Goal: Task Accomplishment & Management: Manage account settings

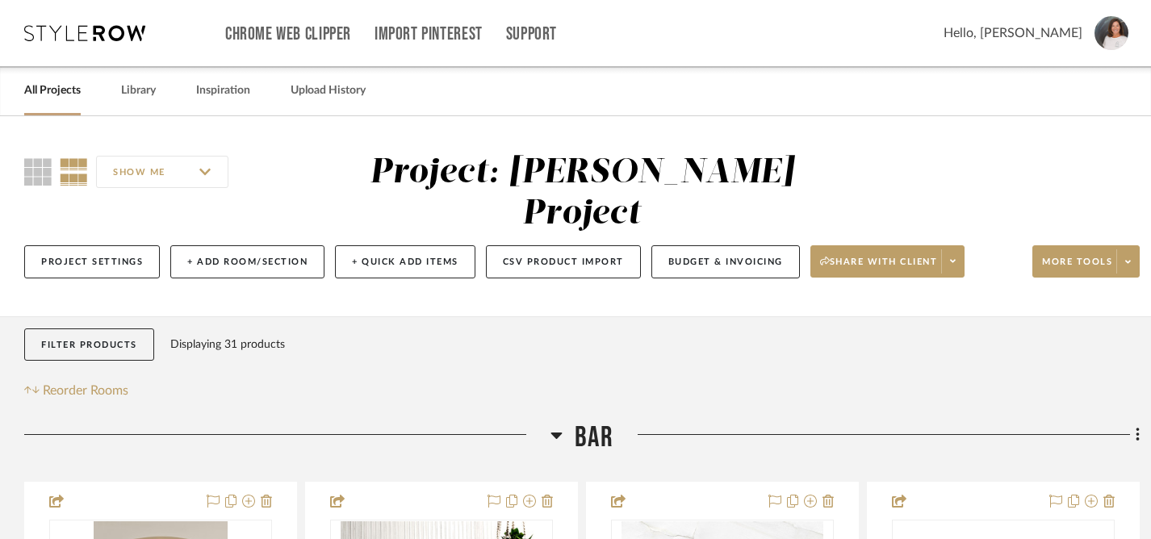
click at [56, 92] on link "All Projects" at bounding box center [52, 91] width 57 height 22
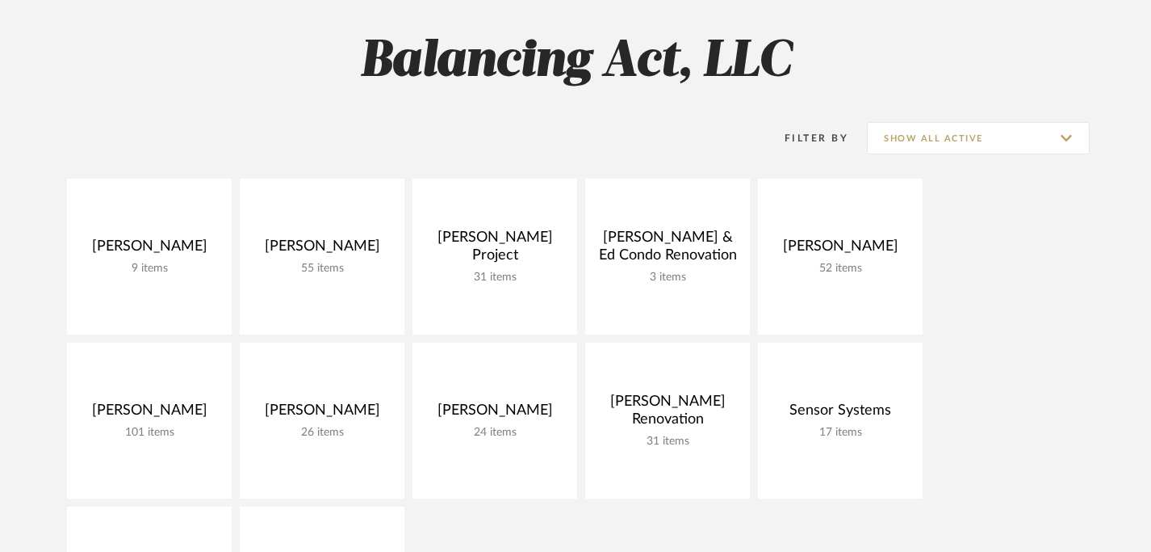
scroll to position [277, 0]
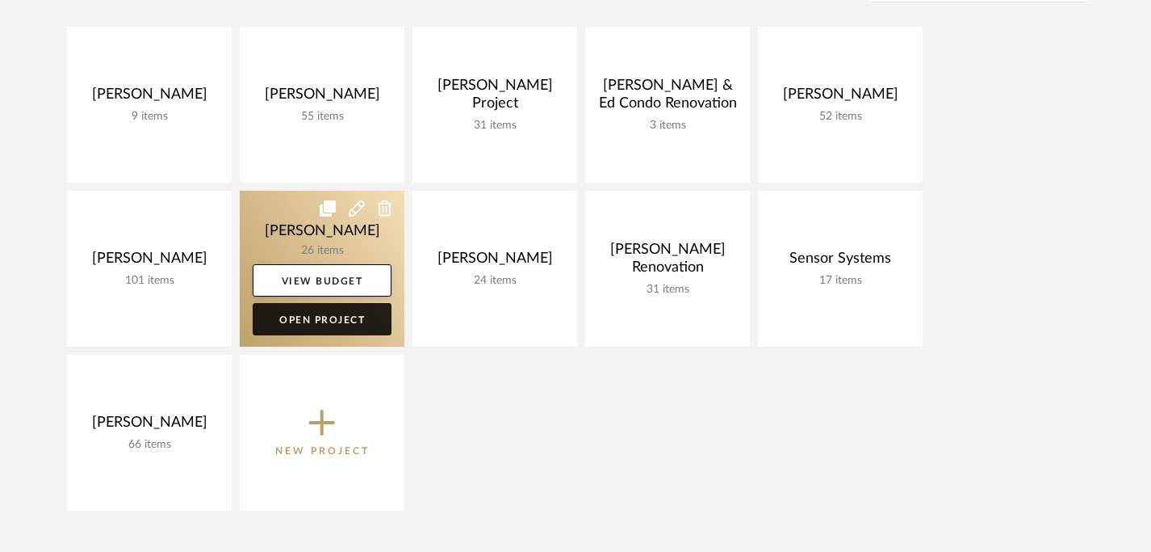
click at [322, 325] on link "Open Project" at bounding box center [322, 319] width 139 height 32
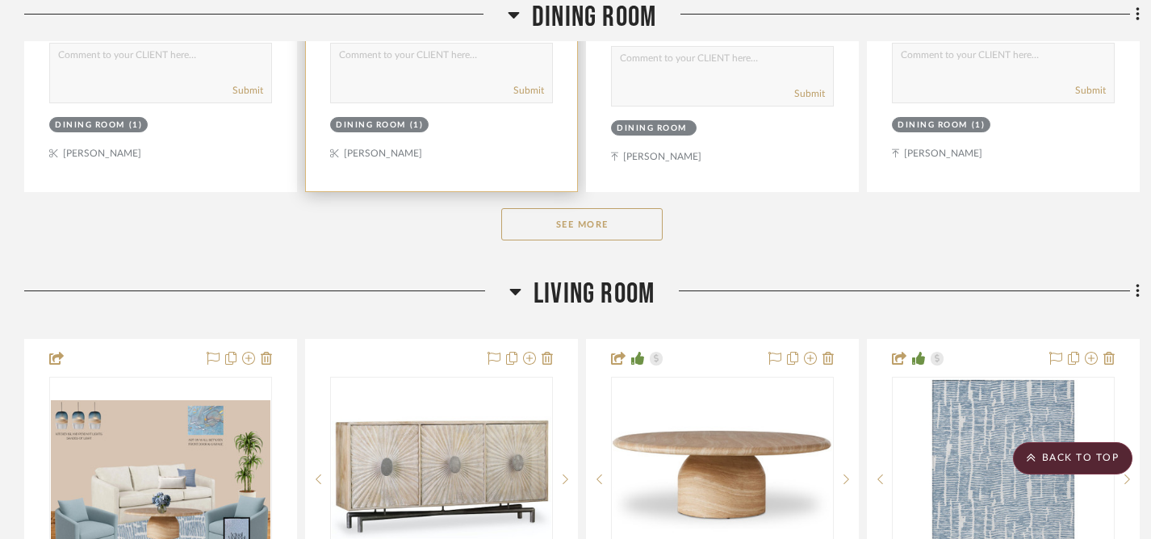
scroll to position [1807, 0]
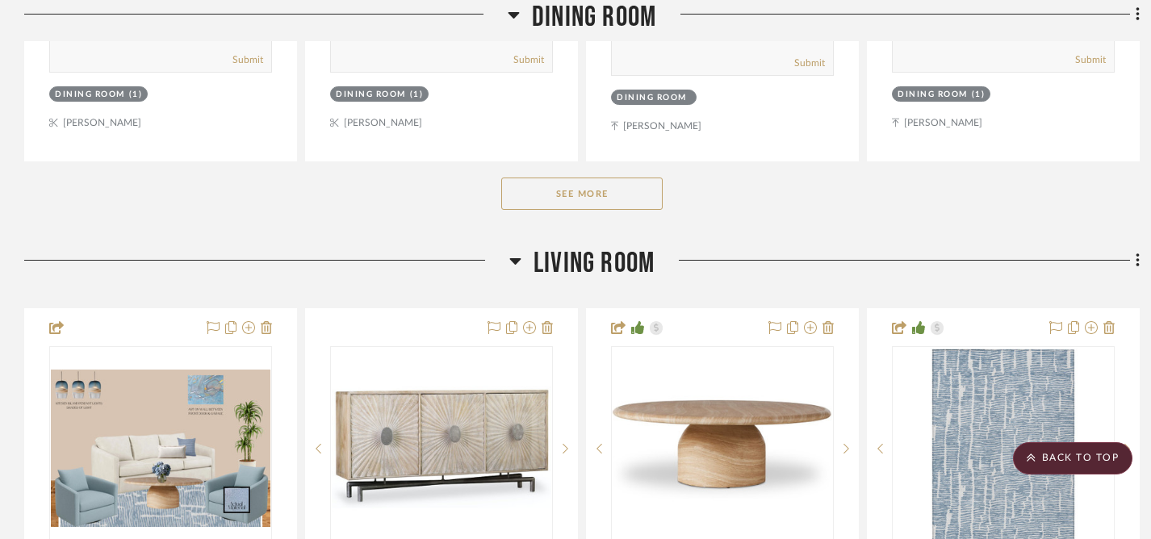
click at [556, 193] on button "See More" at bounding box center [581, 194] width 161 height 32
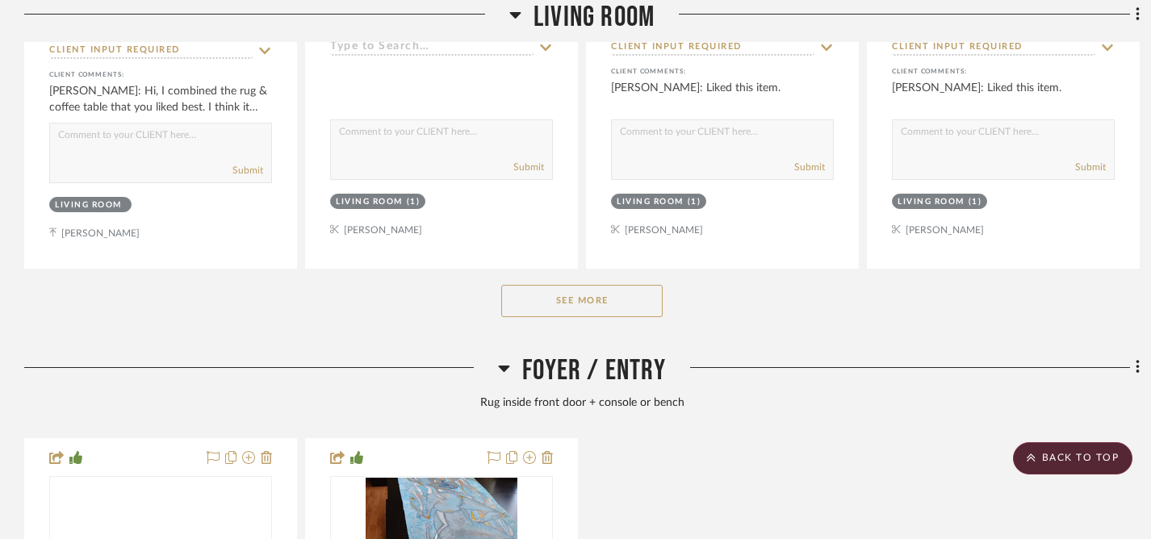
scroll to position [3492, 0]
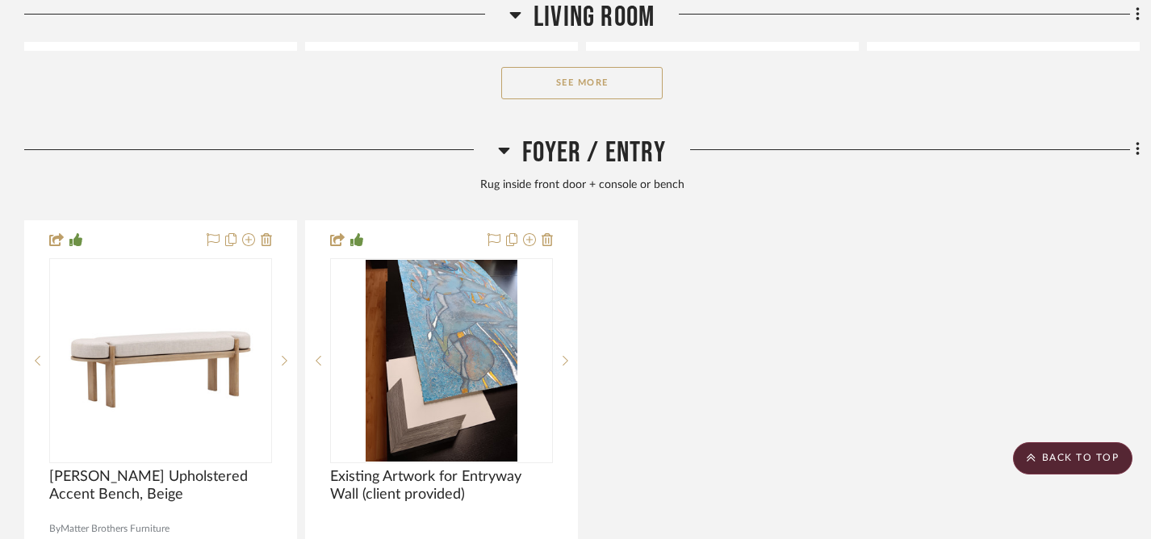
click at [574, 77] on button "See More" at bounding box center [581, 83] width 161 height 32
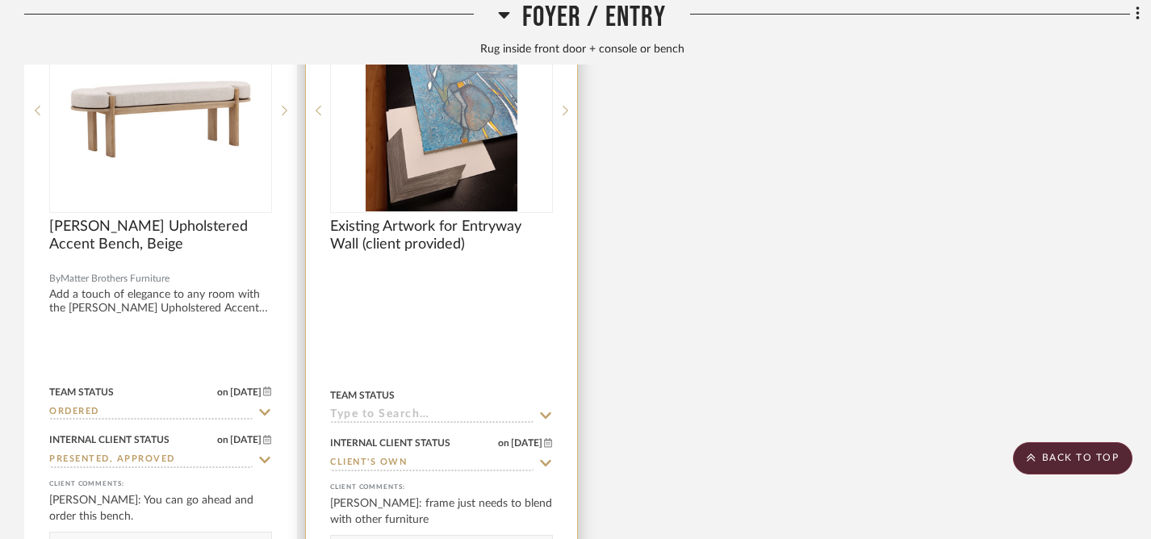
scroll to position [5339, 0]
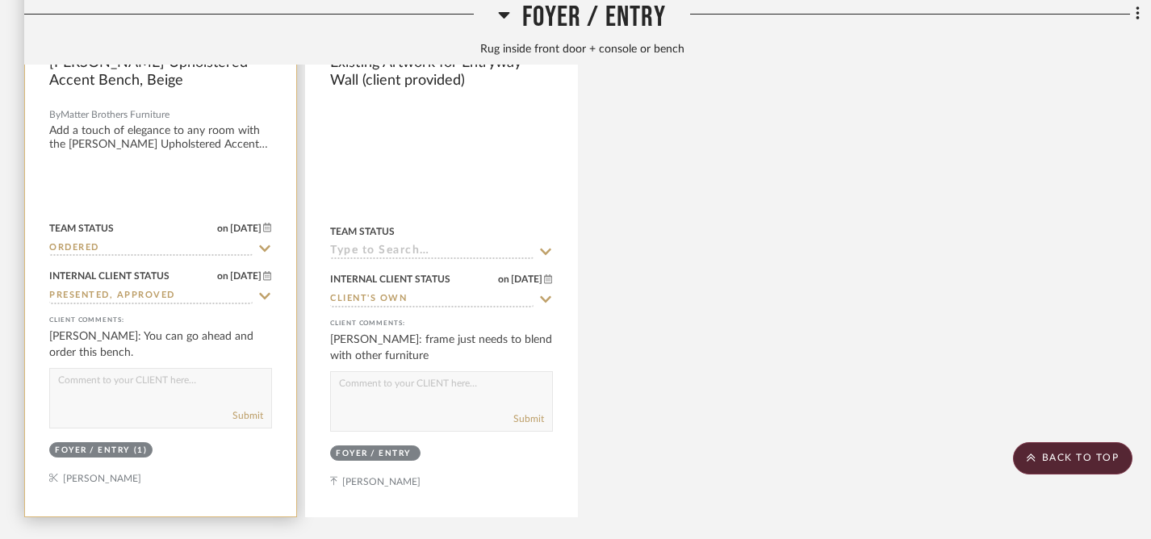
click at [144, 138] on div at bounding box center [160, 162] width 271 height 710
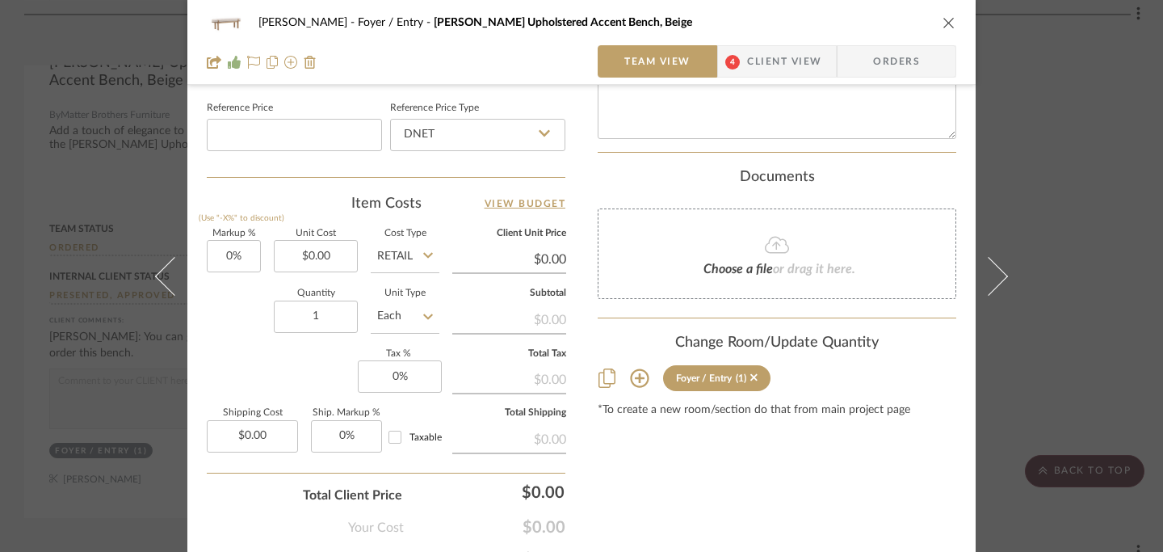
scroll to position [946, 0]
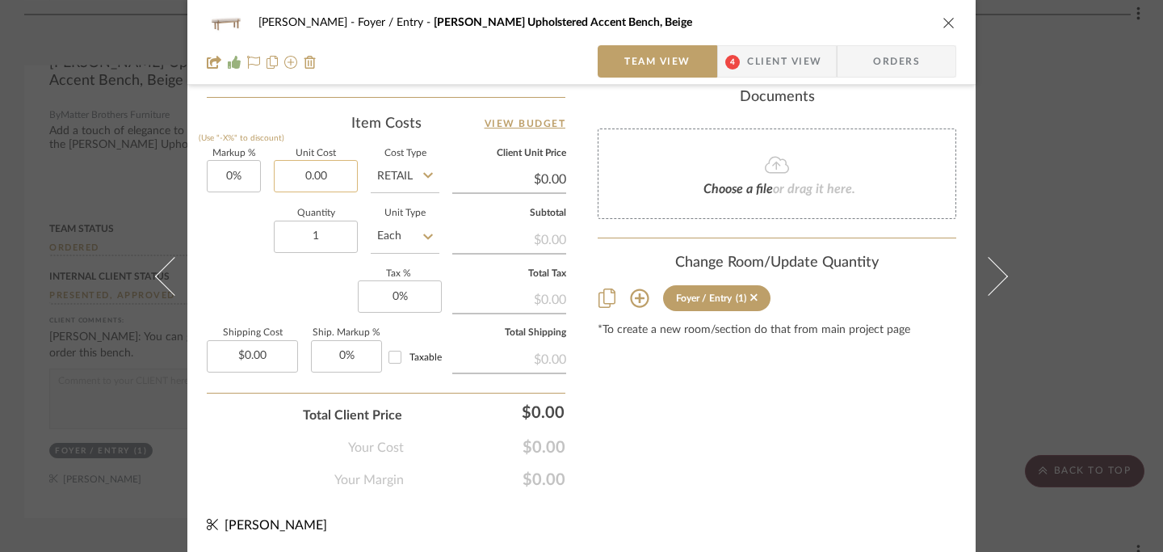
click at [317, 180] on input "0.00" at bounding box center [316, 176] width 84 height 32
click at [329, 167] on input "8490" at bounding box center [316, 176] width 84 height 32
type input "$849.00"
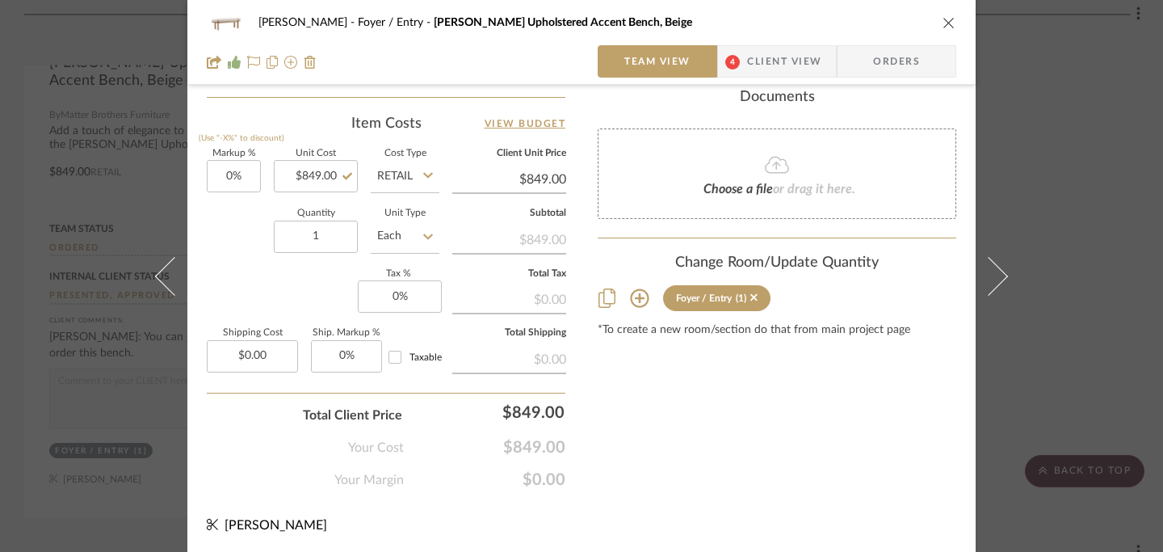
click at [942, 25] on icon "close" at bounding box center [948, 22] width 13 height 13
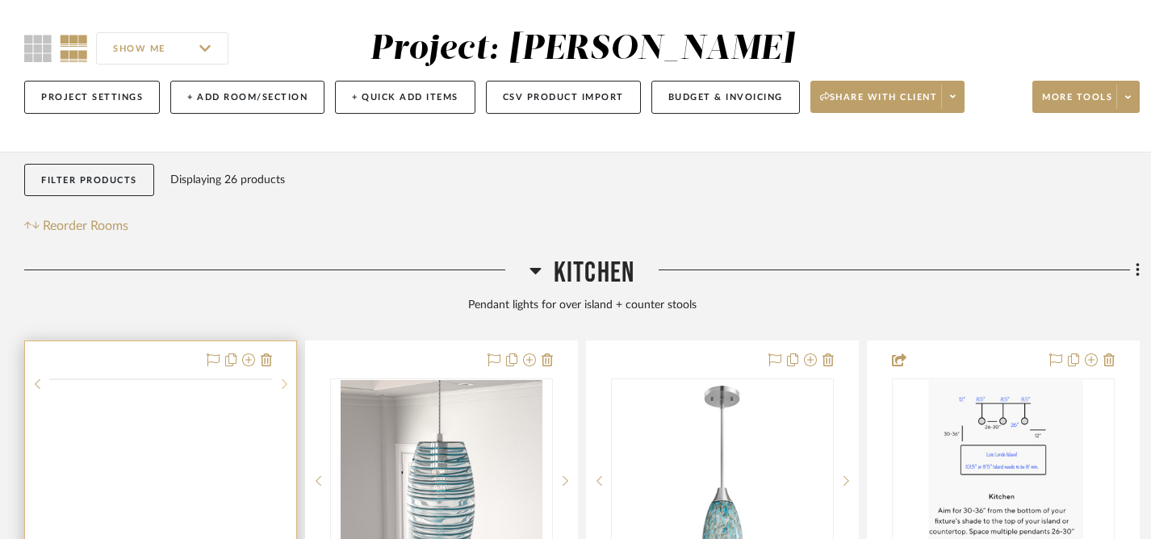
scroll to position [337, 0]
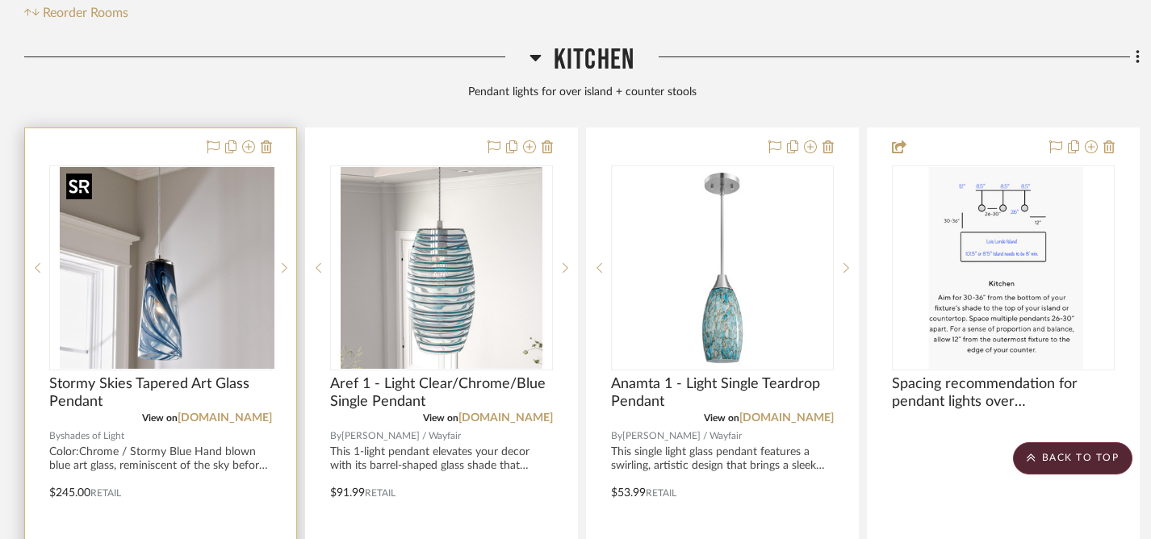
click at [215, 299] on div at bounding box center [160, 268] width 223 height 205
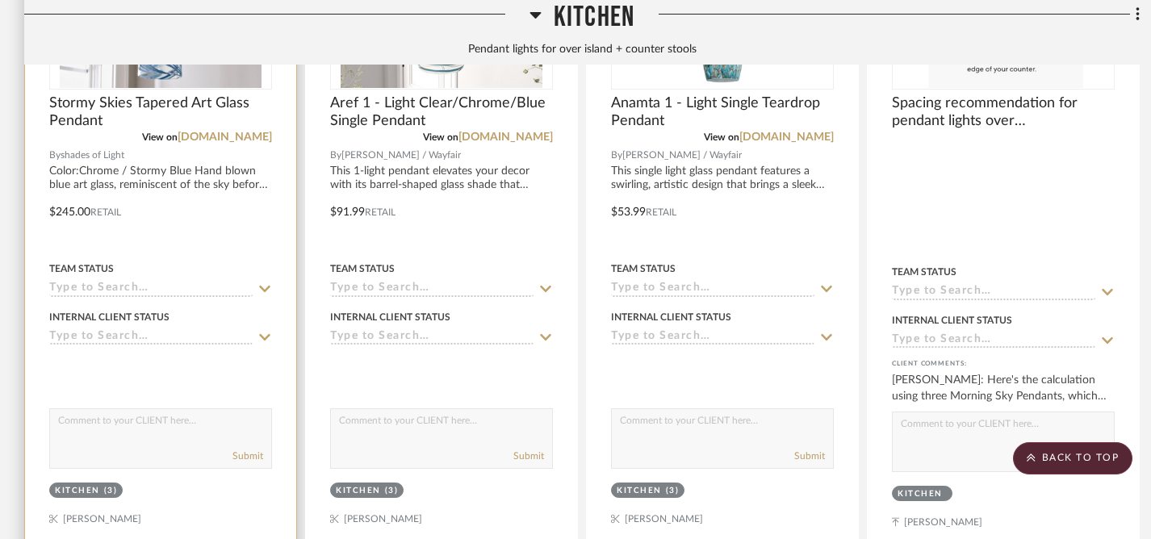
scroll to position [770, 0]
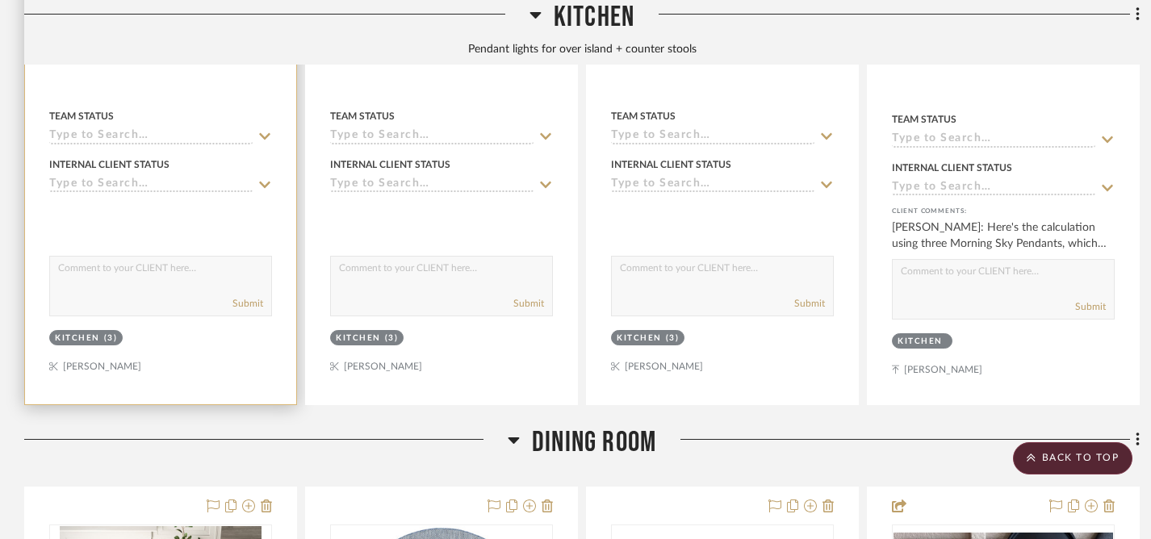
click at [265, 186] on icon at bounding box center [265, 184] width 15 height 13
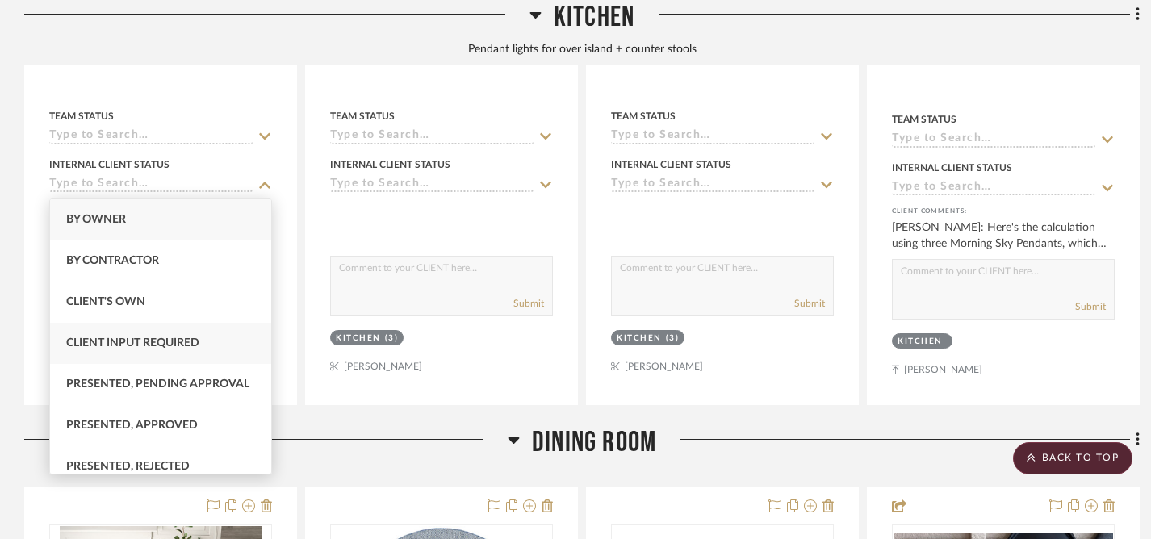
click at [94, 346] on span "Client Input Required" at bounding box center [132, 343] width 133 height 11
type input "[DATE]"
type input "Client Input Required"
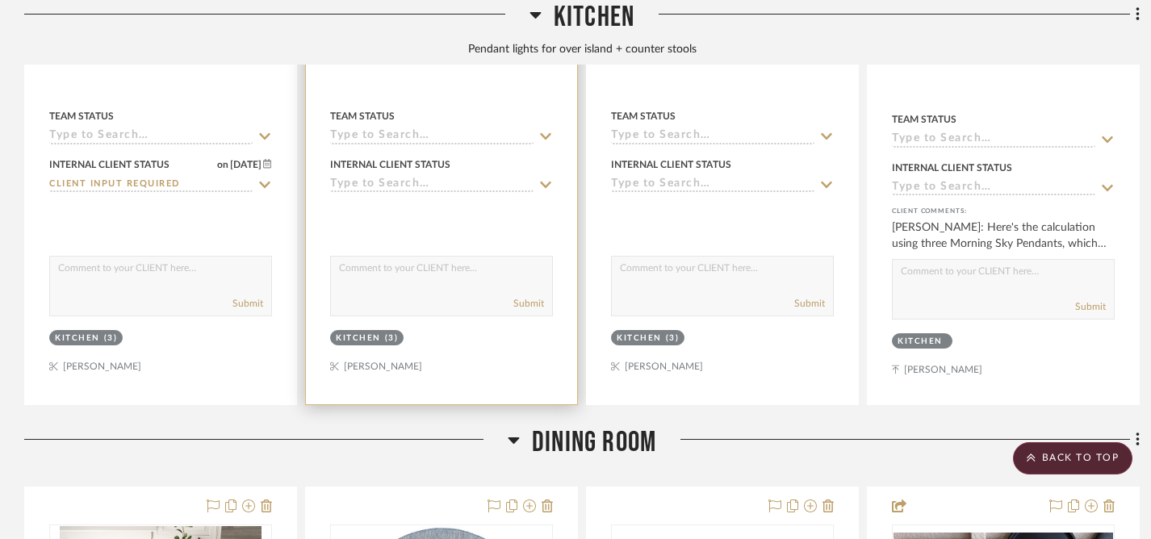
click at [545, 182] on icon at bounding box center [546, 184] width 15 height 13
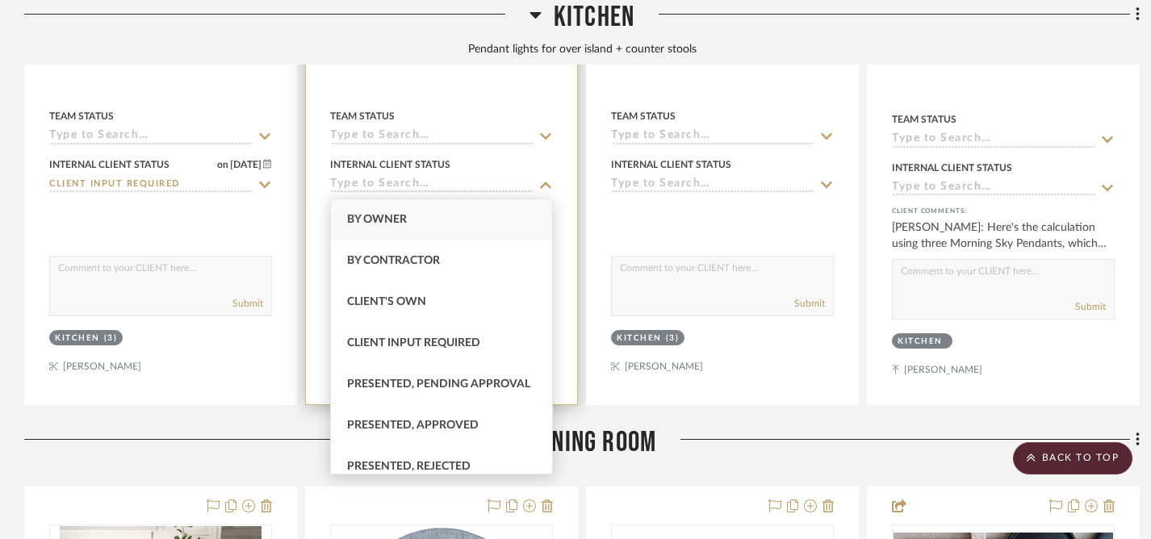
click at [373, 349] on span "Client Input Required" at bounding box center [413, 343] width 133 height 11
type input "[DATE]"
type input "Client Input Required"
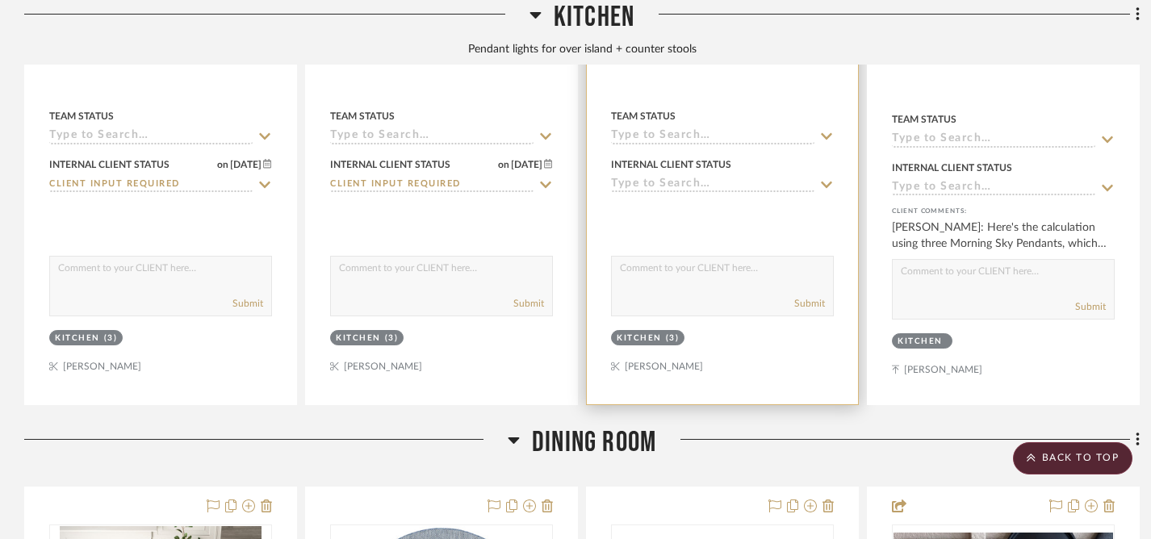
click at [824, 182] on icon at bounding box center [827, 184] width 15 height 13
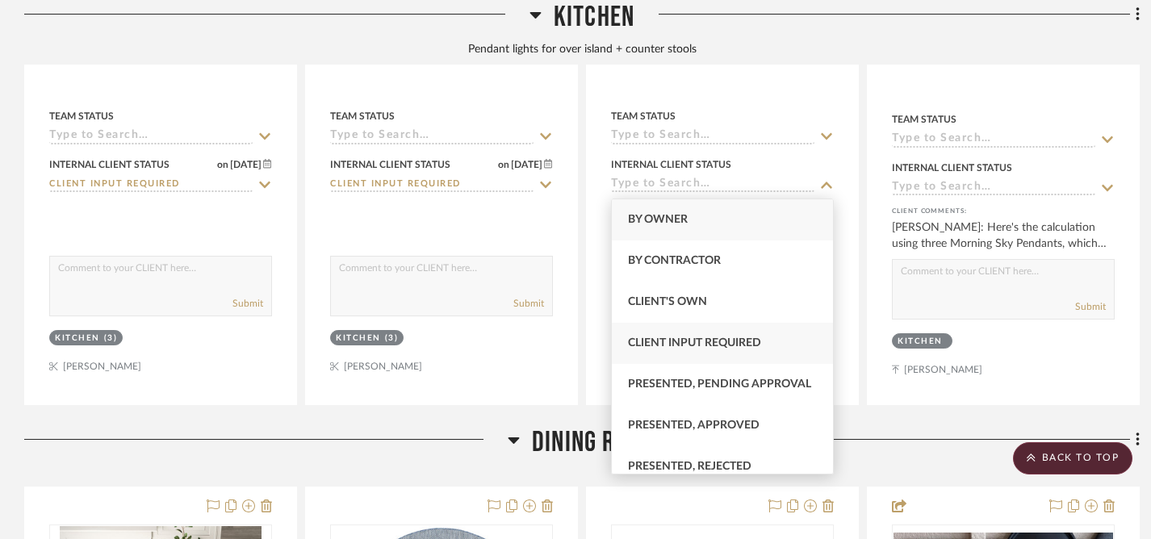
click at [652, 346] on span "Client Input Required" at bounding box center [694, 343] width 133 height 11
type input "[DATE]"
type input "Client Input Required"
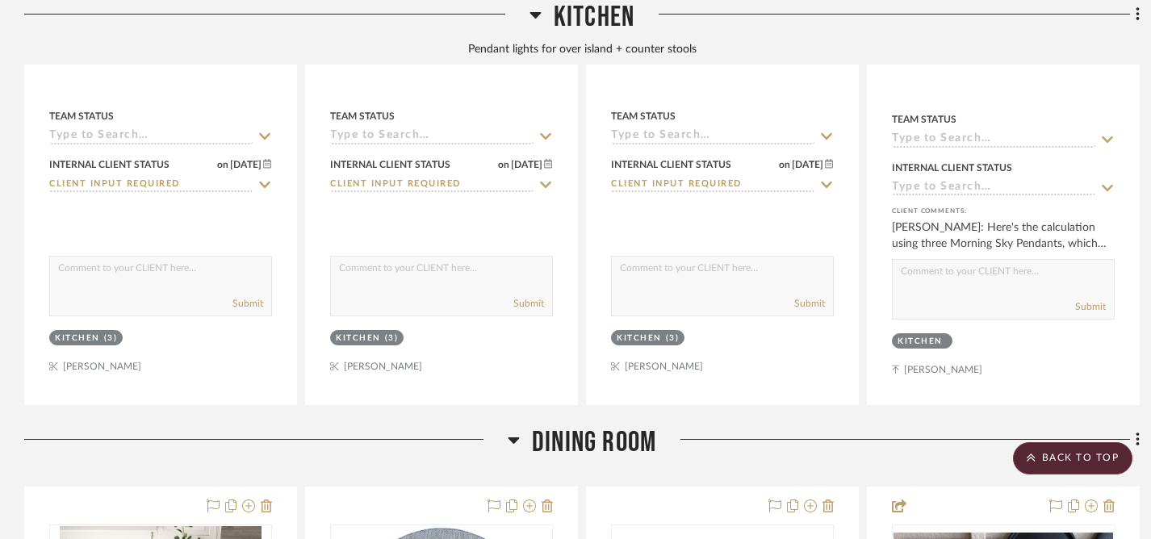
click at [515, 439] on icon at bounding box center [513, 441] width 11 height 6
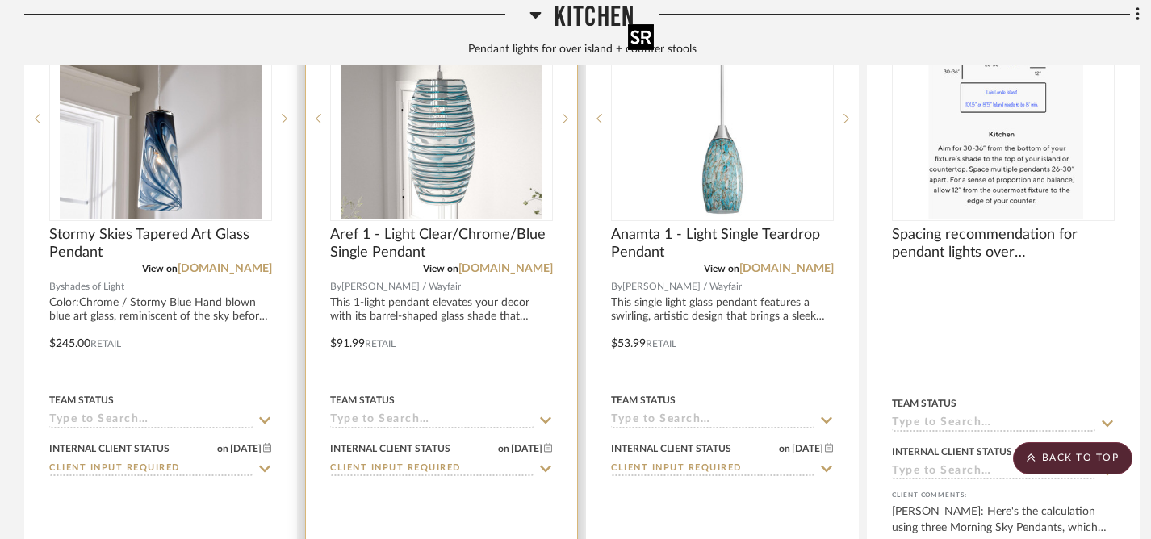
scroll to position [306, 0]
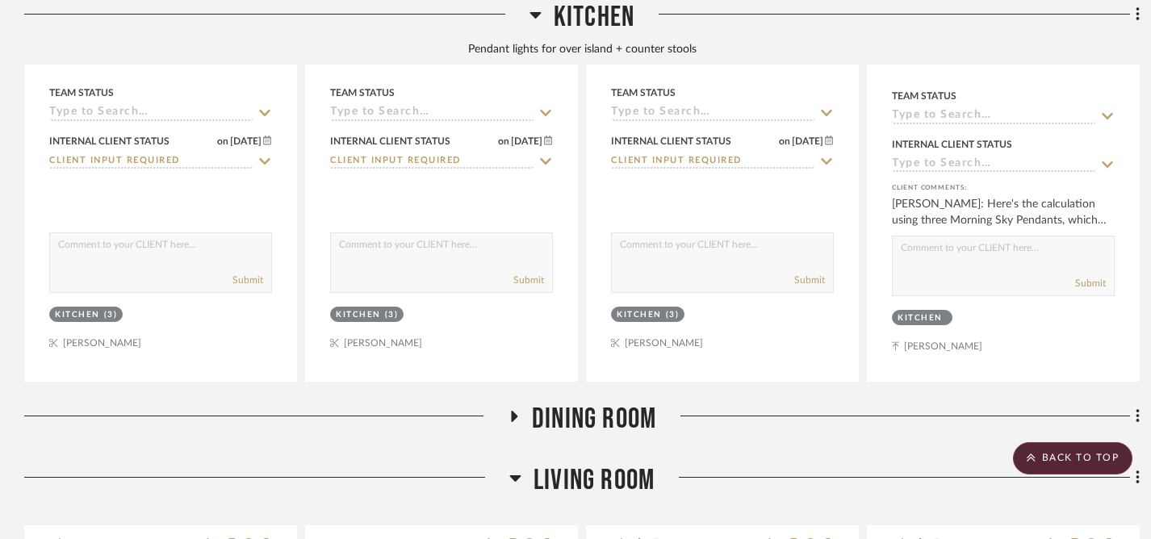
scroll to position [743, 0]
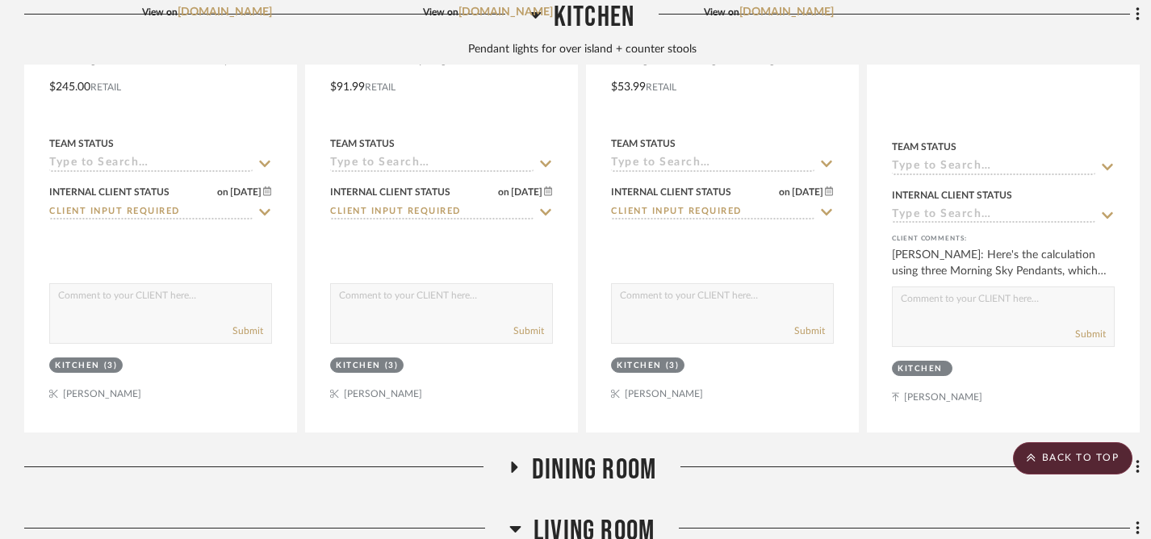
drag, startPoint x: 514, startPoint y: 461, endPoint x: 526, endPoint y: 455, distance: 13.4
click at [515, 462] on icon at bounding box center [513, 468] width 19 height 12
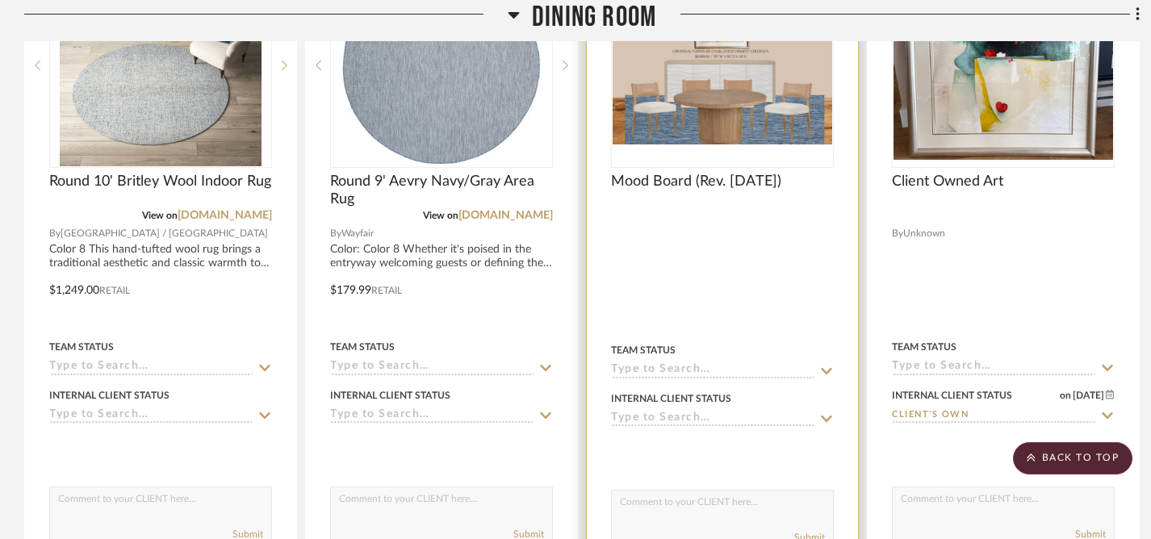
scroll to position [1218, 0]
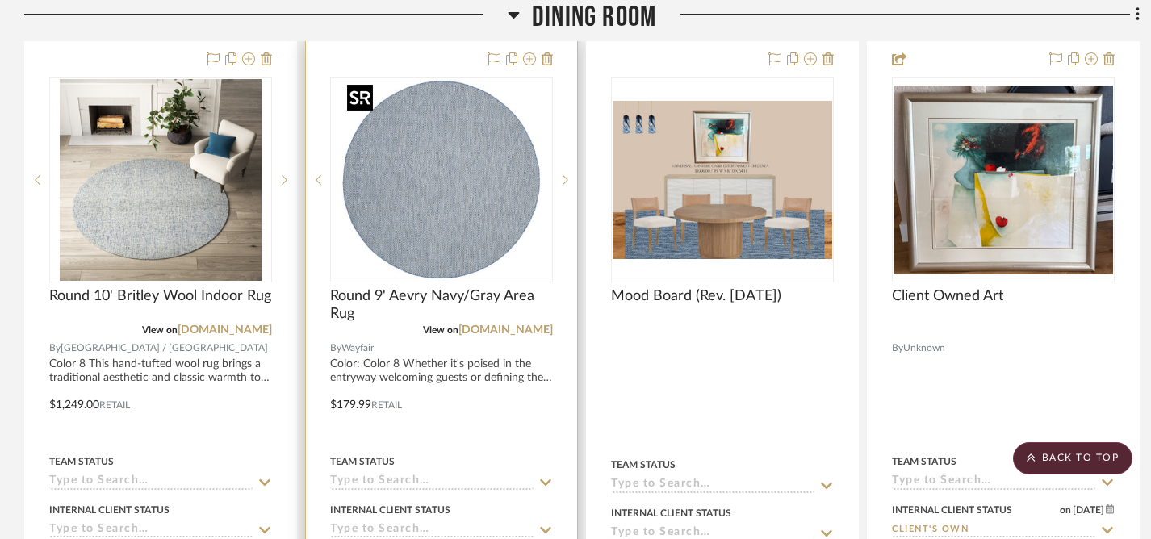
click at [443, 234] on img "0" at bounding box center [442, 180] width 202 height 202
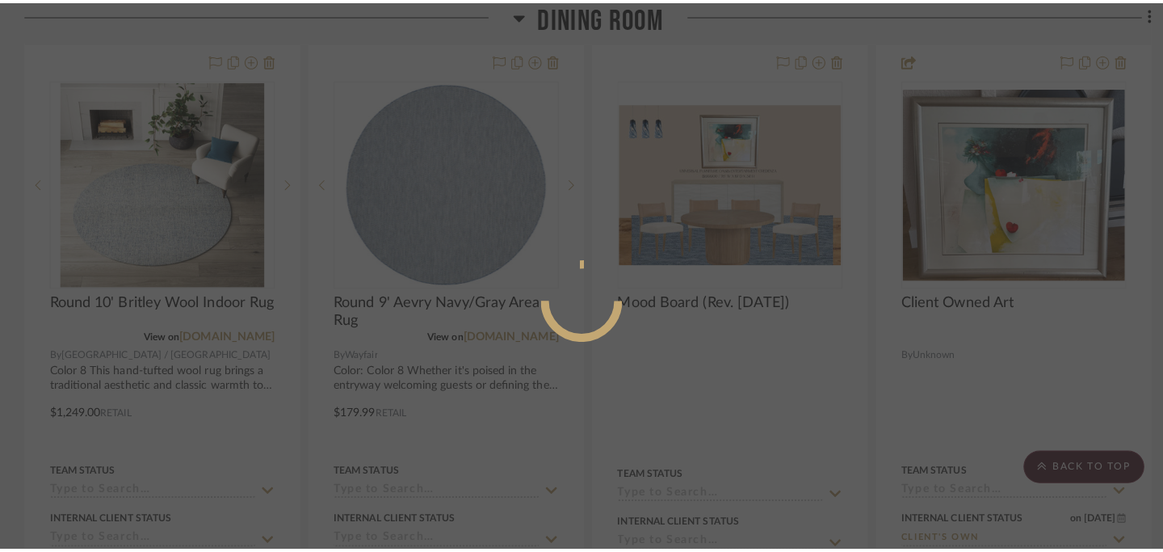
scroll to position [0, 0]
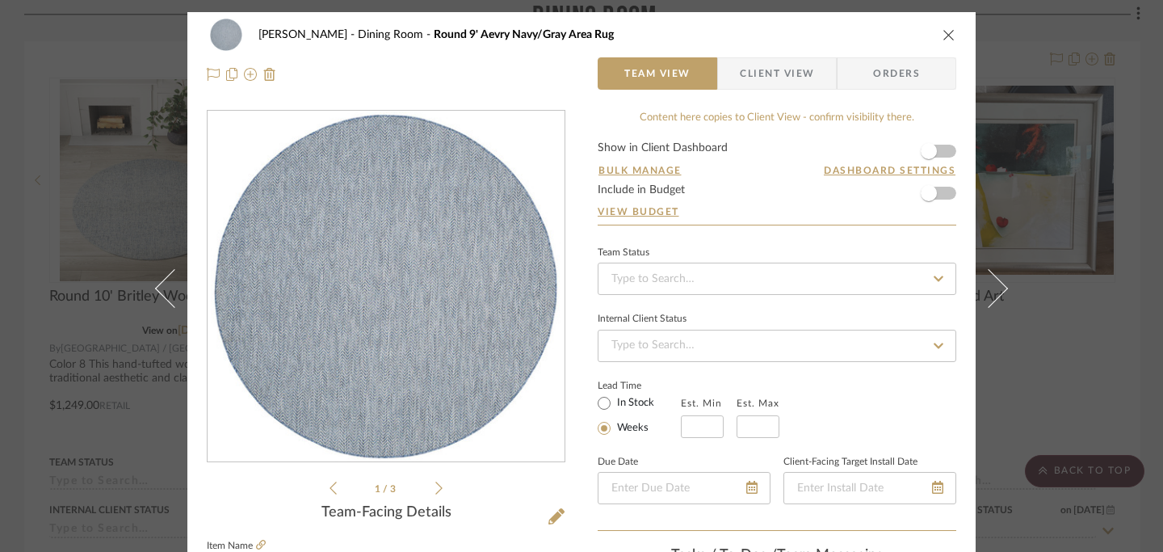
click at [429, 488] on li "1 / 3" at bounding box center [386, 487] width 99 height 19
click at [435, 489] on icon at bounding box center [438, 487] width 7 height 15
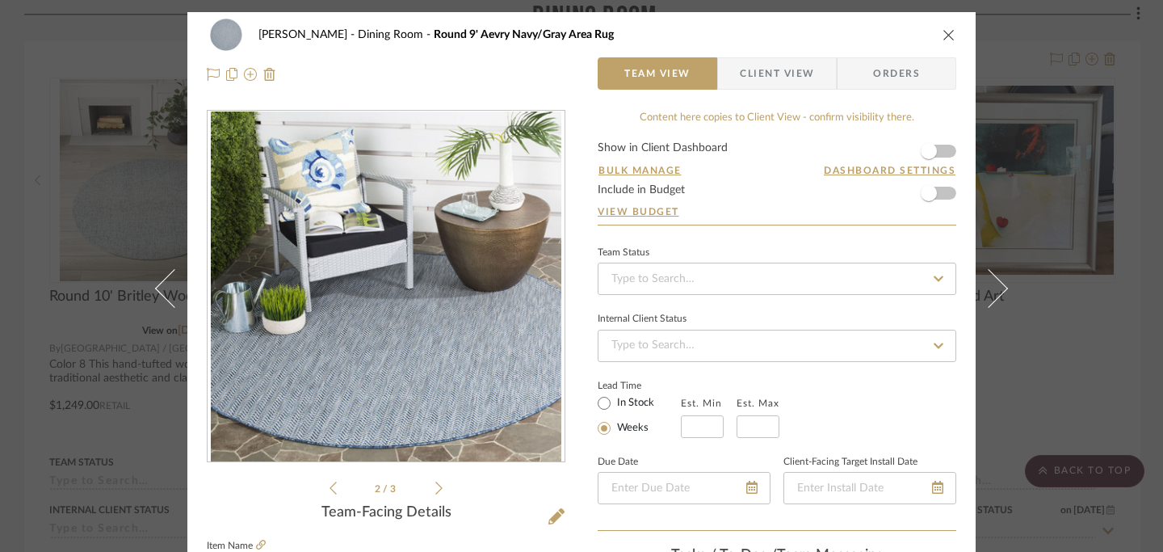
click at [435, 489] on icon at bounding box center [438, 487] width 7 height 13
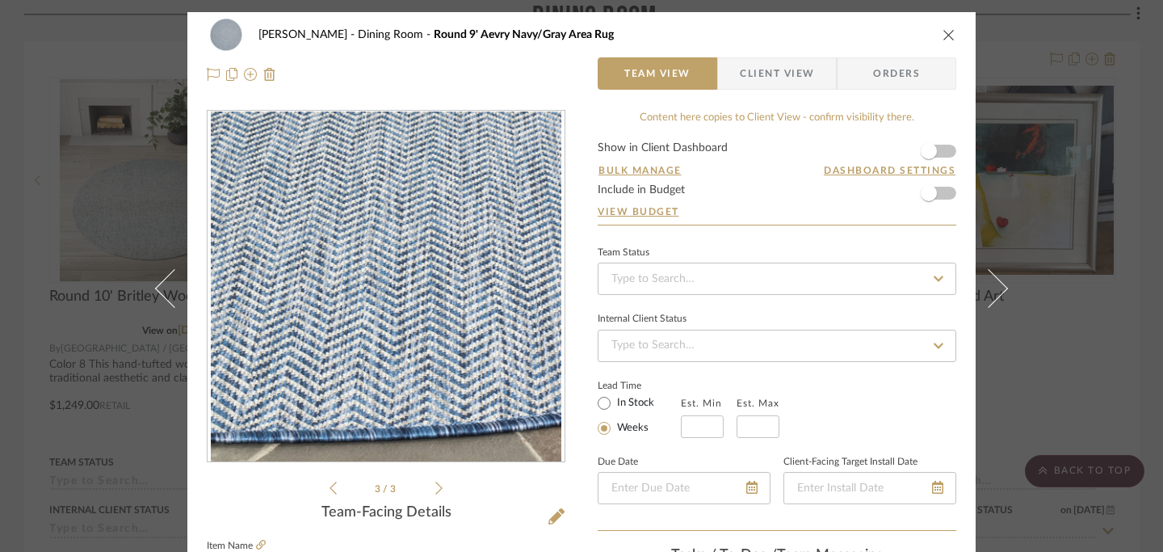
click at [943, 36] on icon "close" at bounding box center [948, 34] width 13 height 13
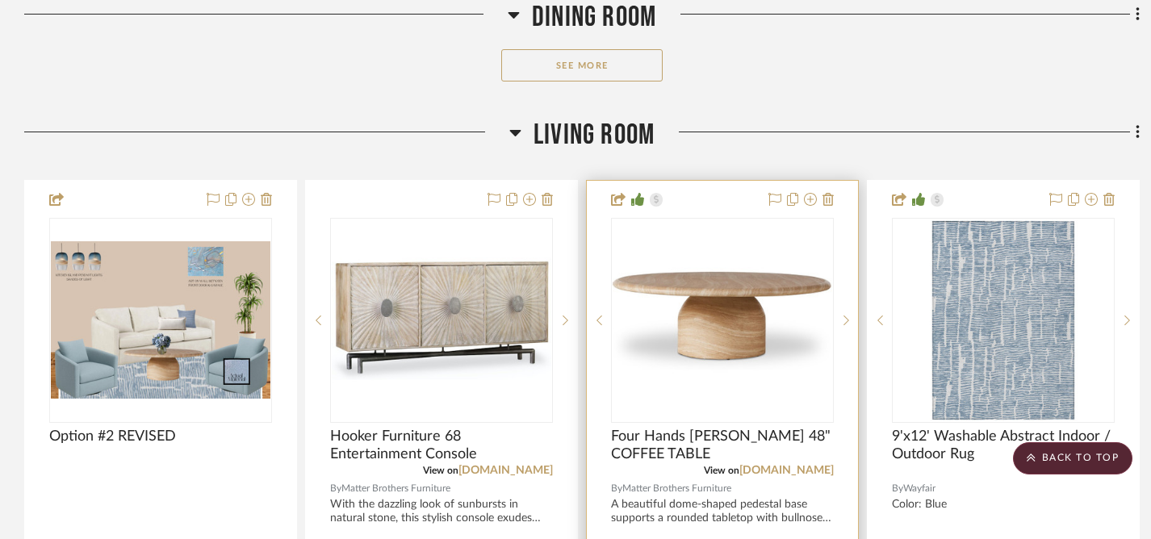
scroll to position [1725, 0]
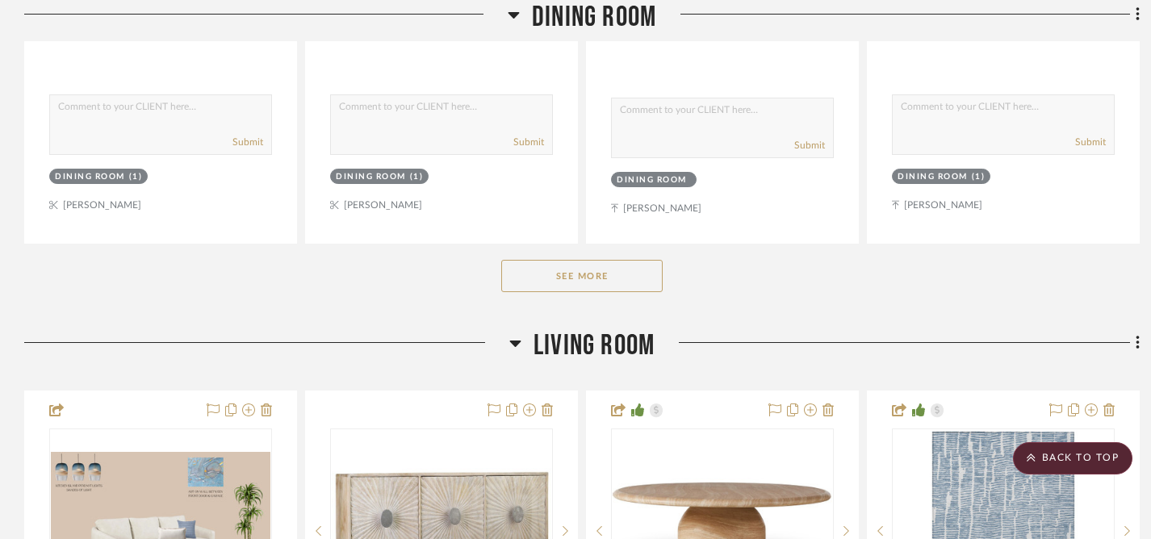
click at [562, 277] on button "See More" at bounding box center [581, 276] width 161 height 32
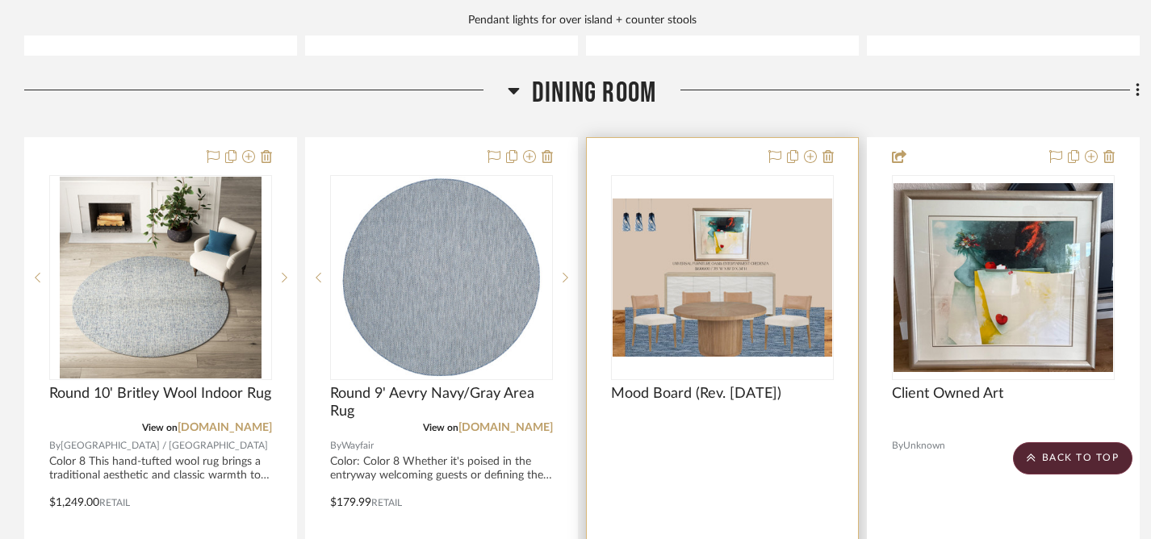
scroll to position [1080, 0]
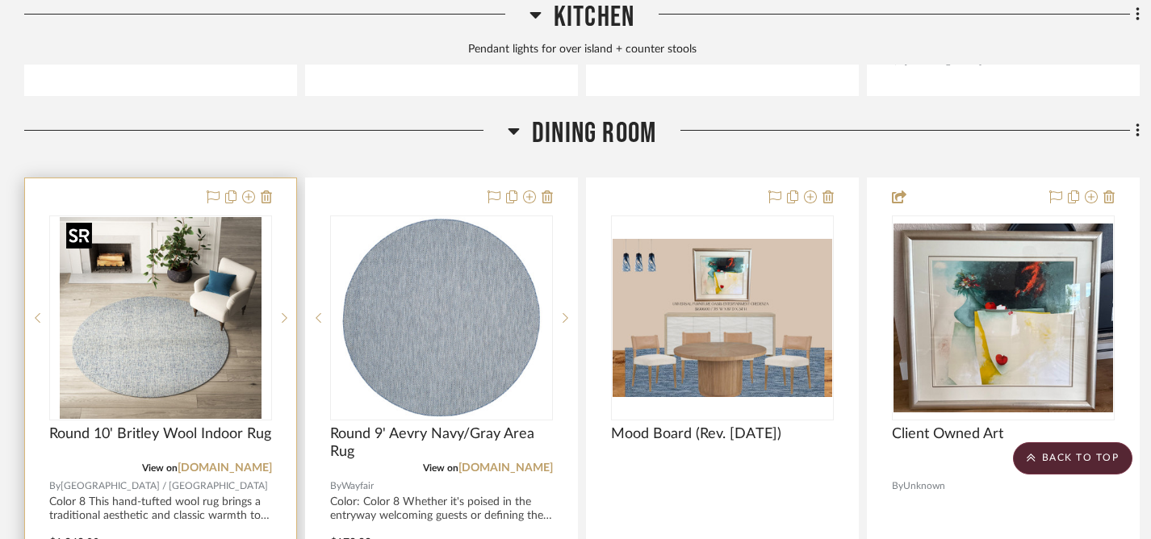
click at [176, 366] on img "0" at bounding box center [161, 318] width 202 height 202
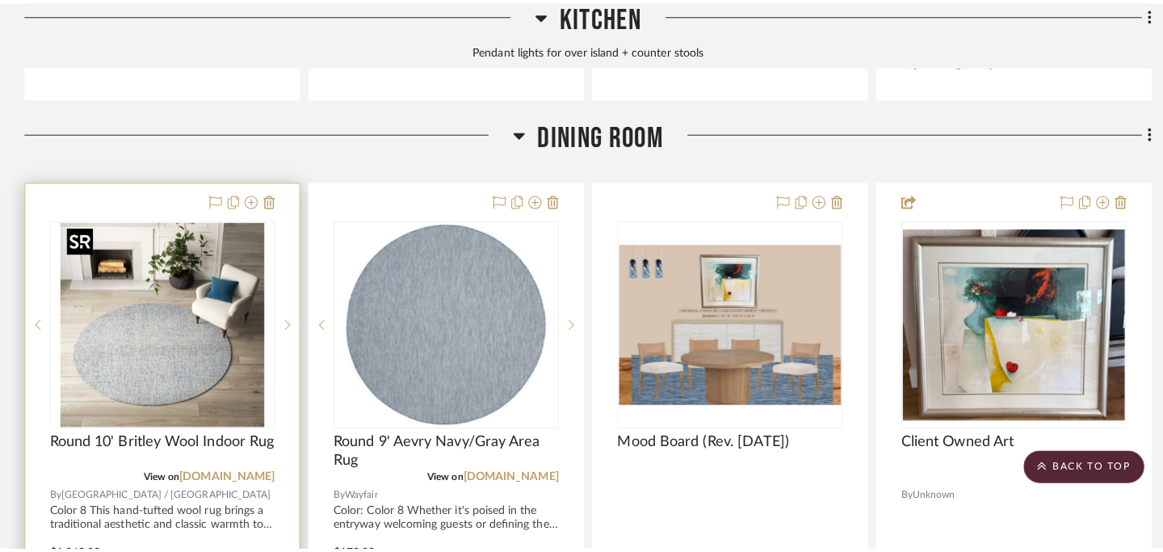
scroll to position [0, 0]
